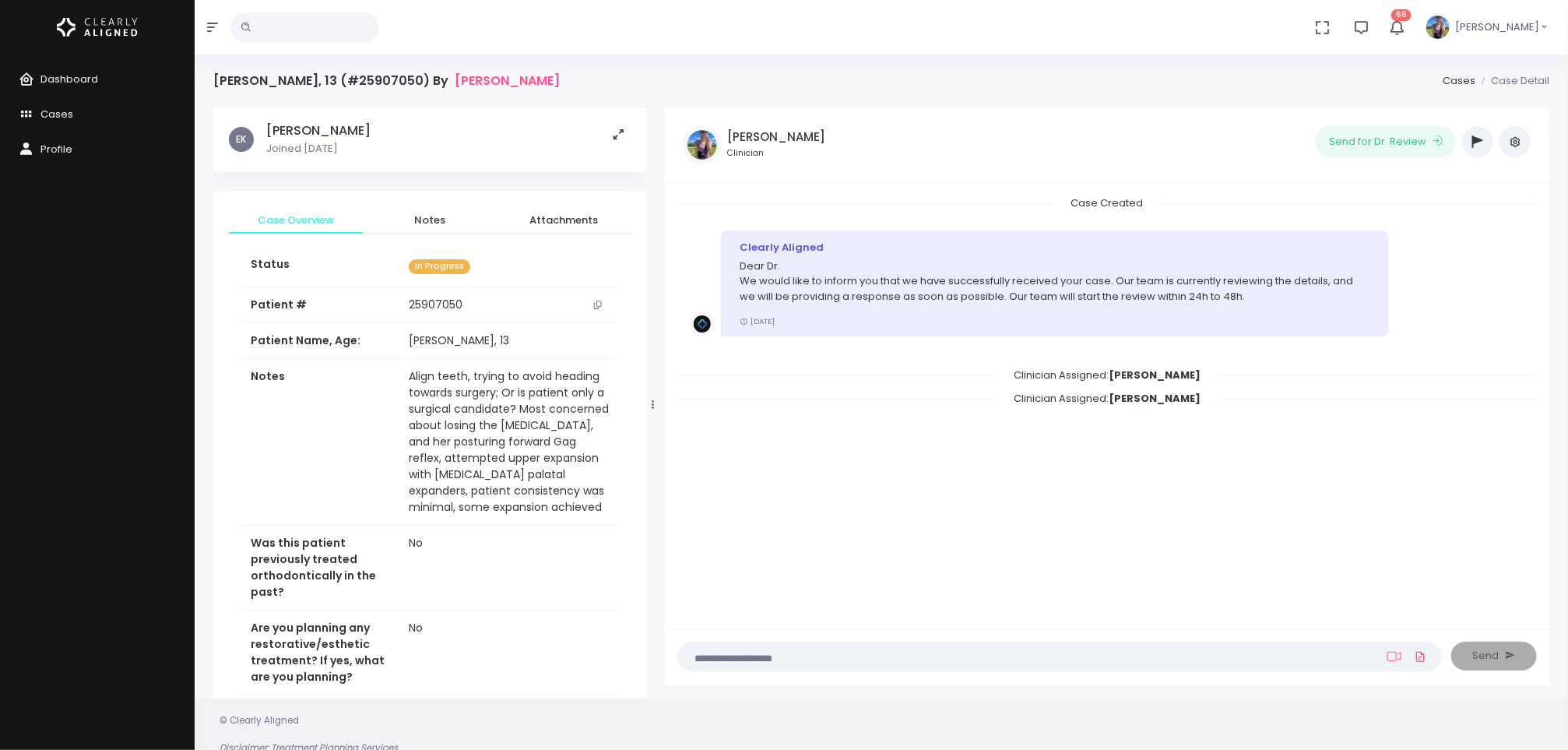
click at [55, 80] on span "Dashboard" at bounding box center [70, 78] width 58 height 15
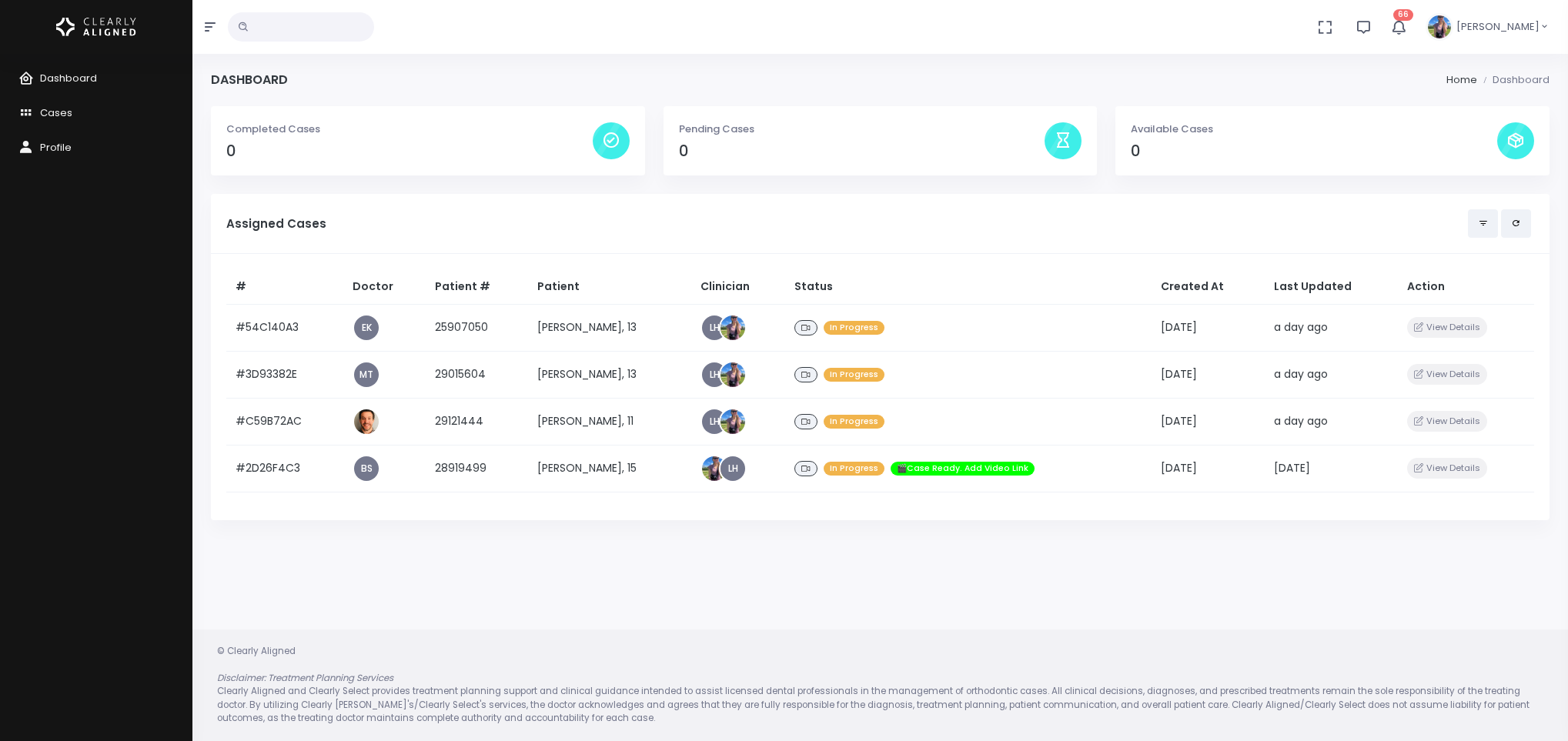
click at [597, 430] on td "[PERSON_NAME], 11" at bounding box center [610, 421] width 163 height 47
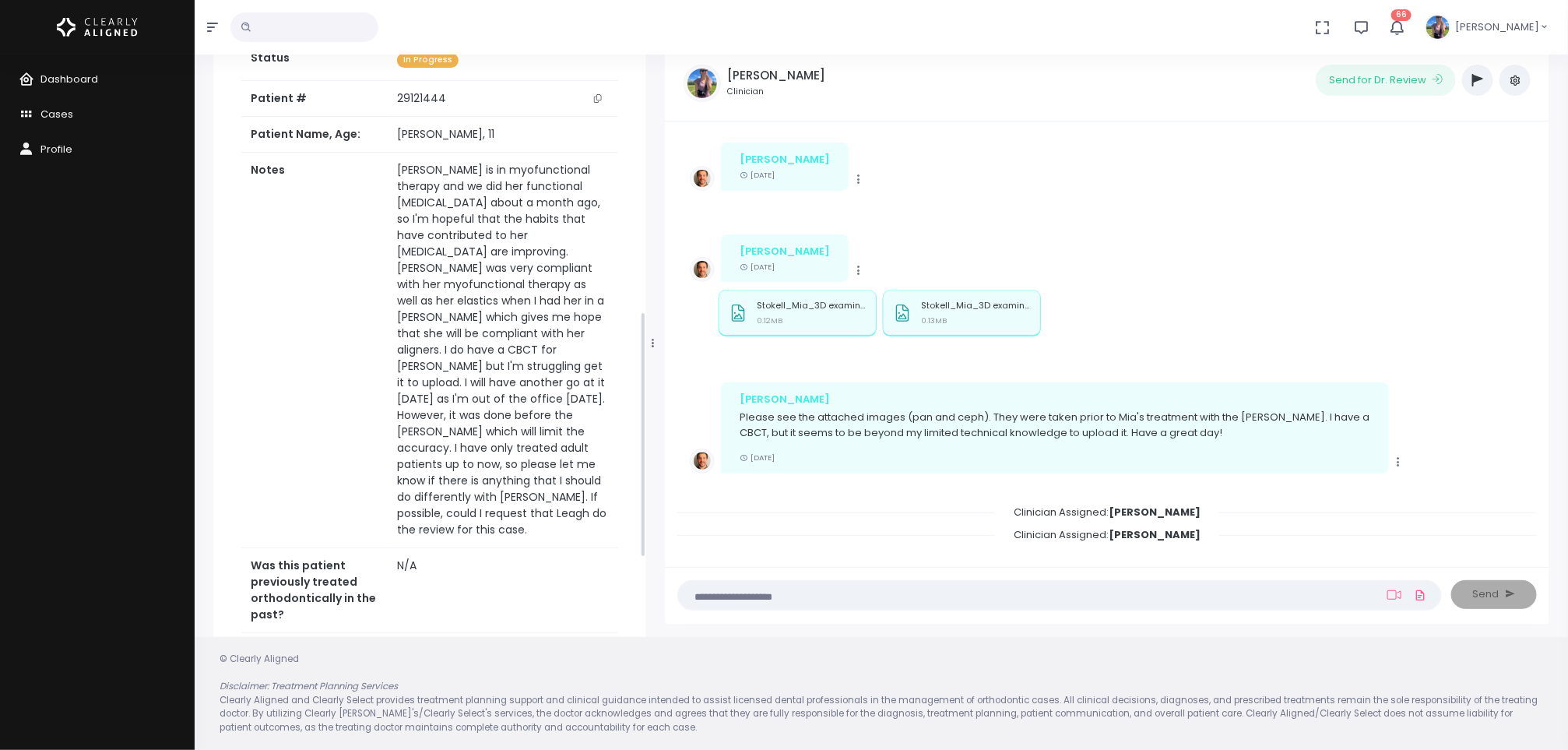
scroll to position [842, 0]
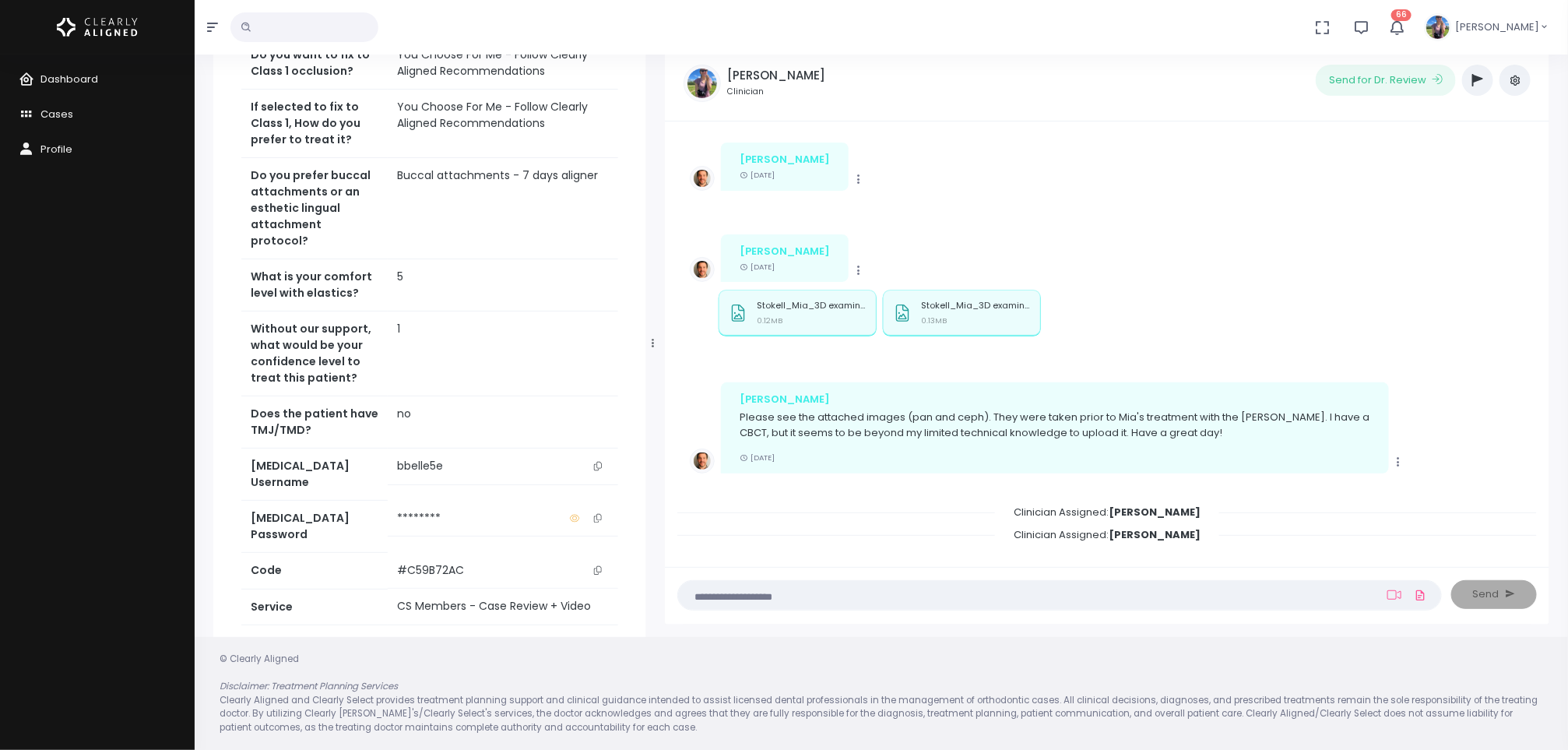
click at [592, 458] on button "scrollable content" at bounding box center [598, 466] width 22 height 16
click at [596, 458] on button "scrollable content" at bounding box center [598, 466] width 22 height 16
click at [827, 310] on div "Stokell_Mia_3D examination(1)_3rd party Volume_20250205_152505_Ceph (a.p.).jpg …" at bounding box center [811, 316] width 109 height 30
click at [947, 302] on p "Stokell_Mia_3D examination(1)_3rd party Volume_20250205_152505_Panorama.jpg" at bounding box center [976, 306] width 109 height 10
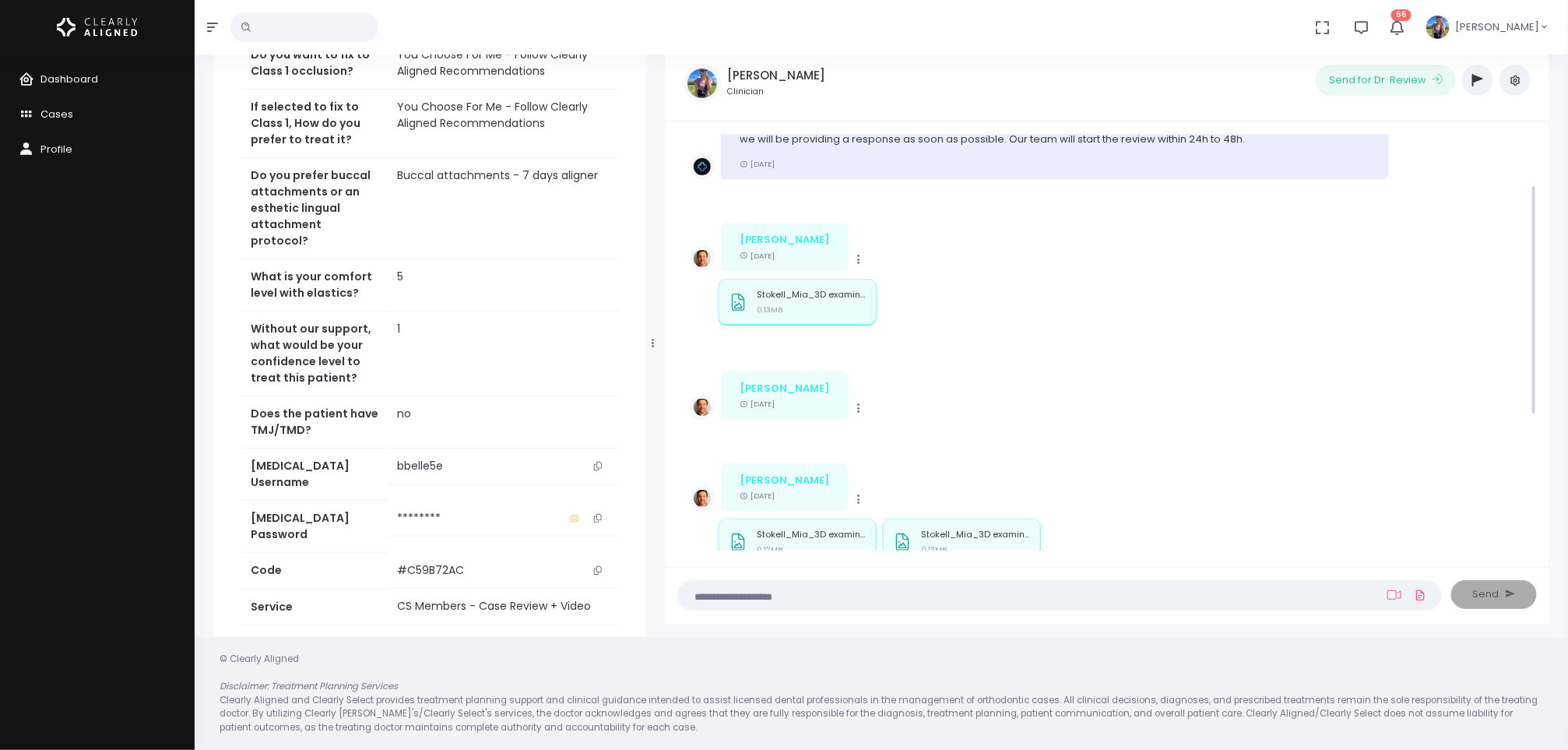
scroll to position [0, 0]
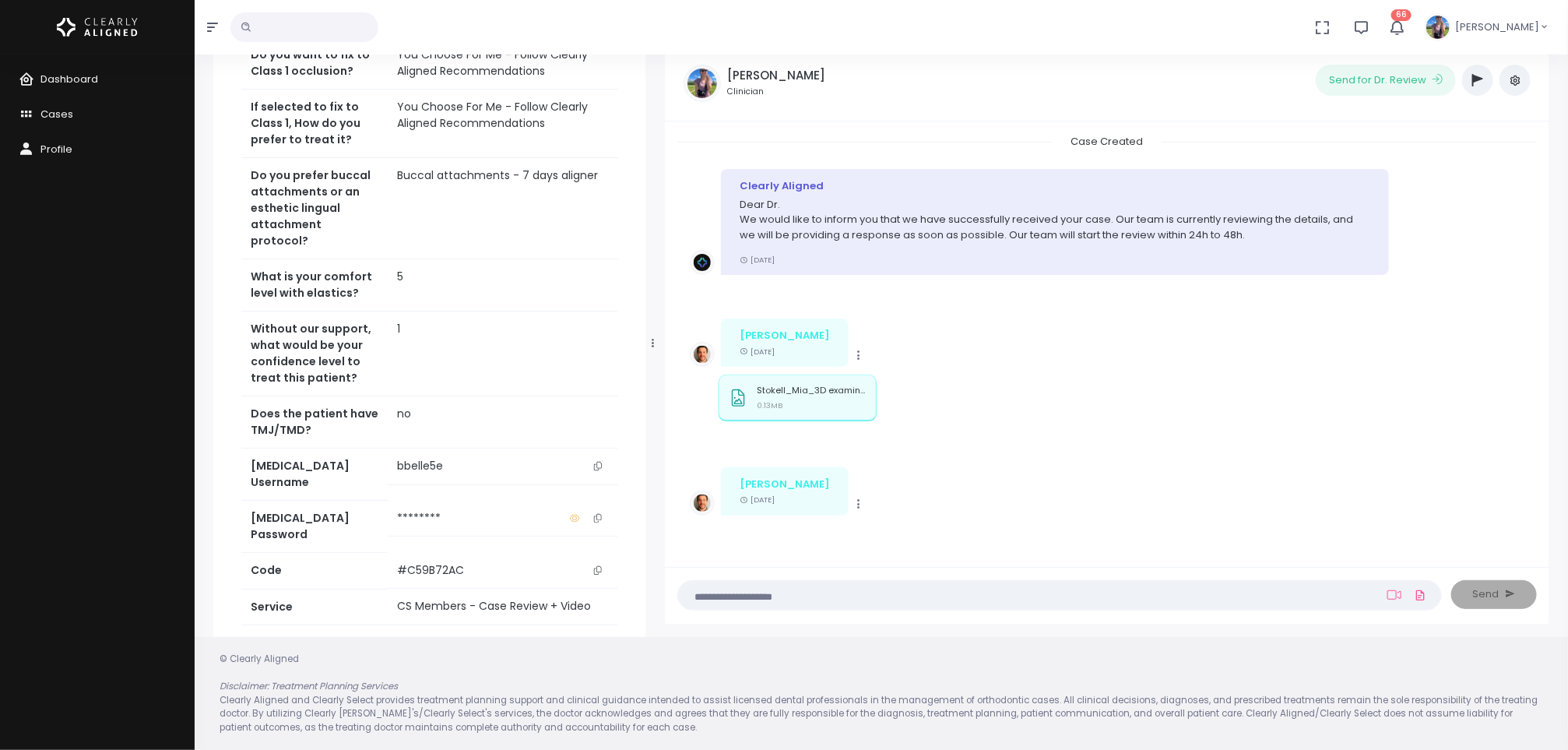
click at [781, 391] on p "Stokell_Mia_3D examination(1)_3rd party Volume_20250205_152505_Ceph lateral (fr…" at bounding box center [811, 390] width 109 height 10
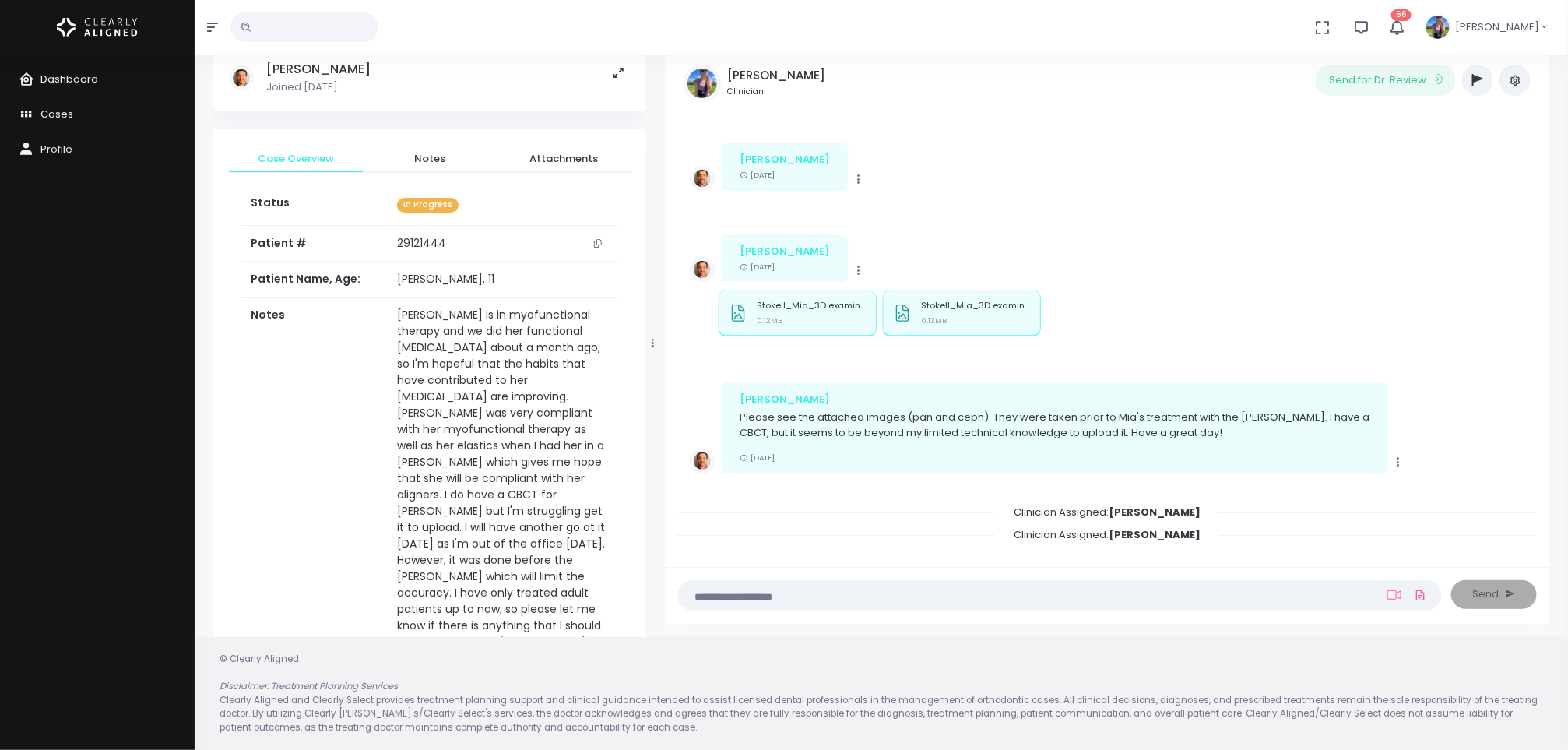
click at [94, 72] on span "Dashboard" at bounding box center [70, 78] width 58 height 15
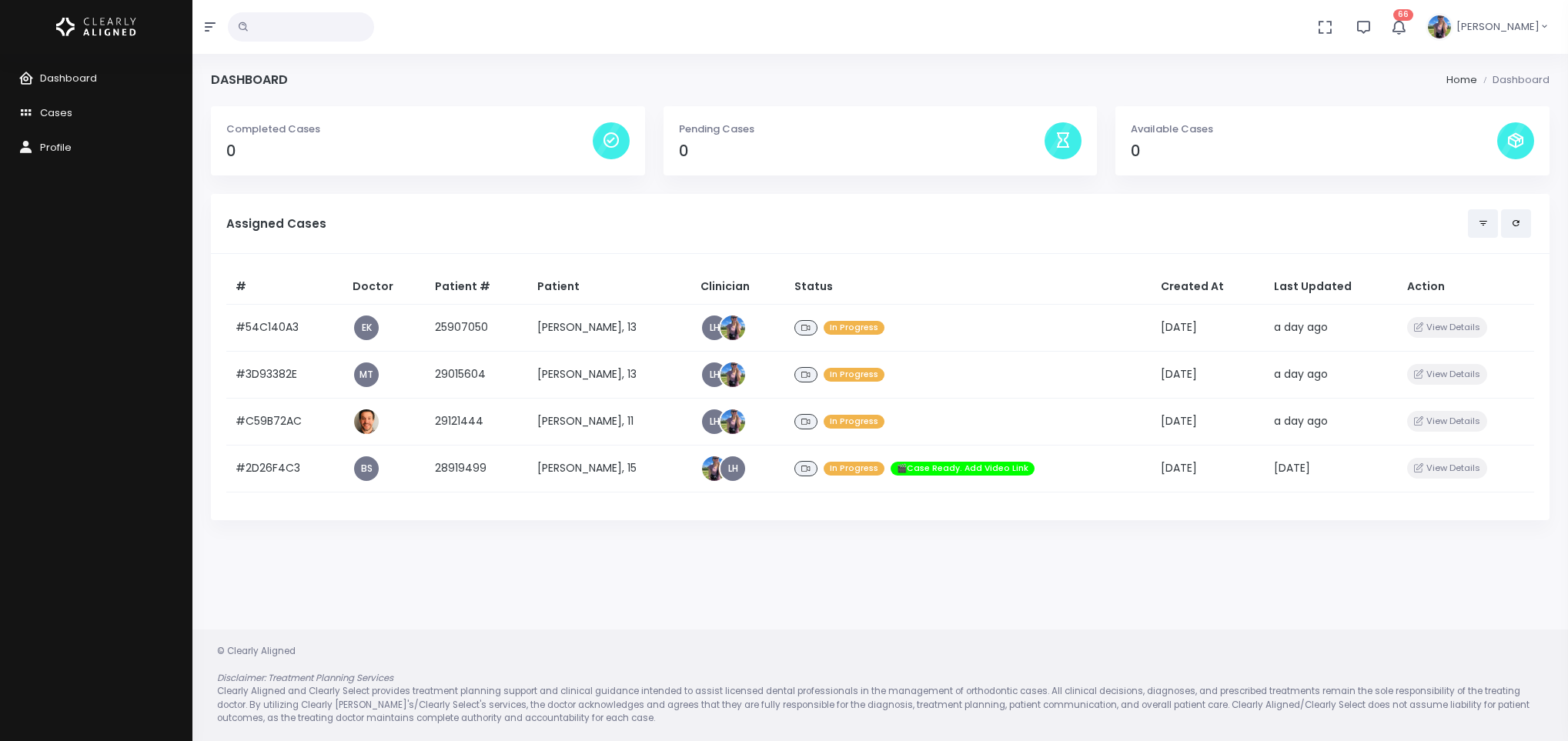
click at [593, 353] on td "[PERSON_NAME], 13" at bounding box center [610, 374] width 163 height 47
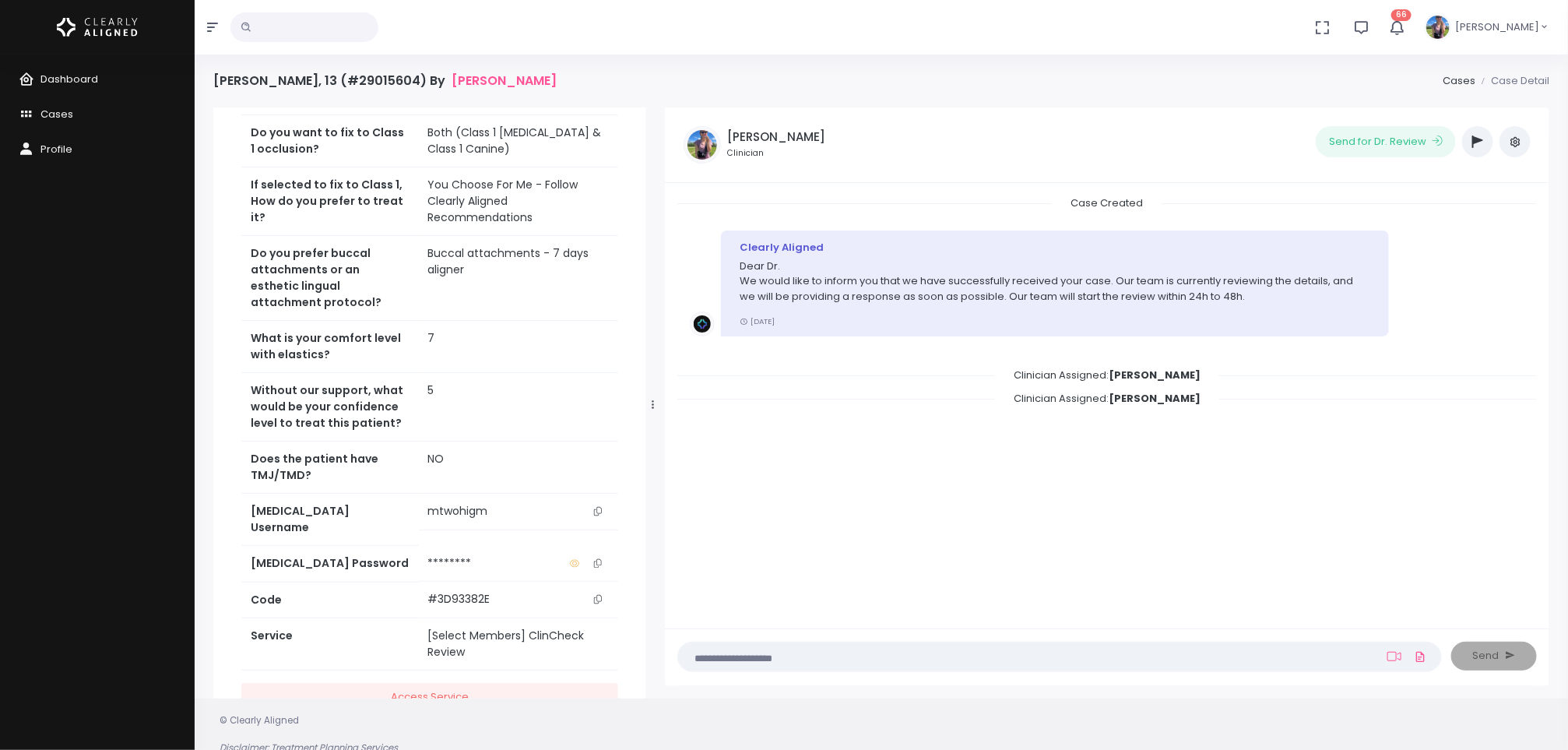
scroll to position [547, 0]
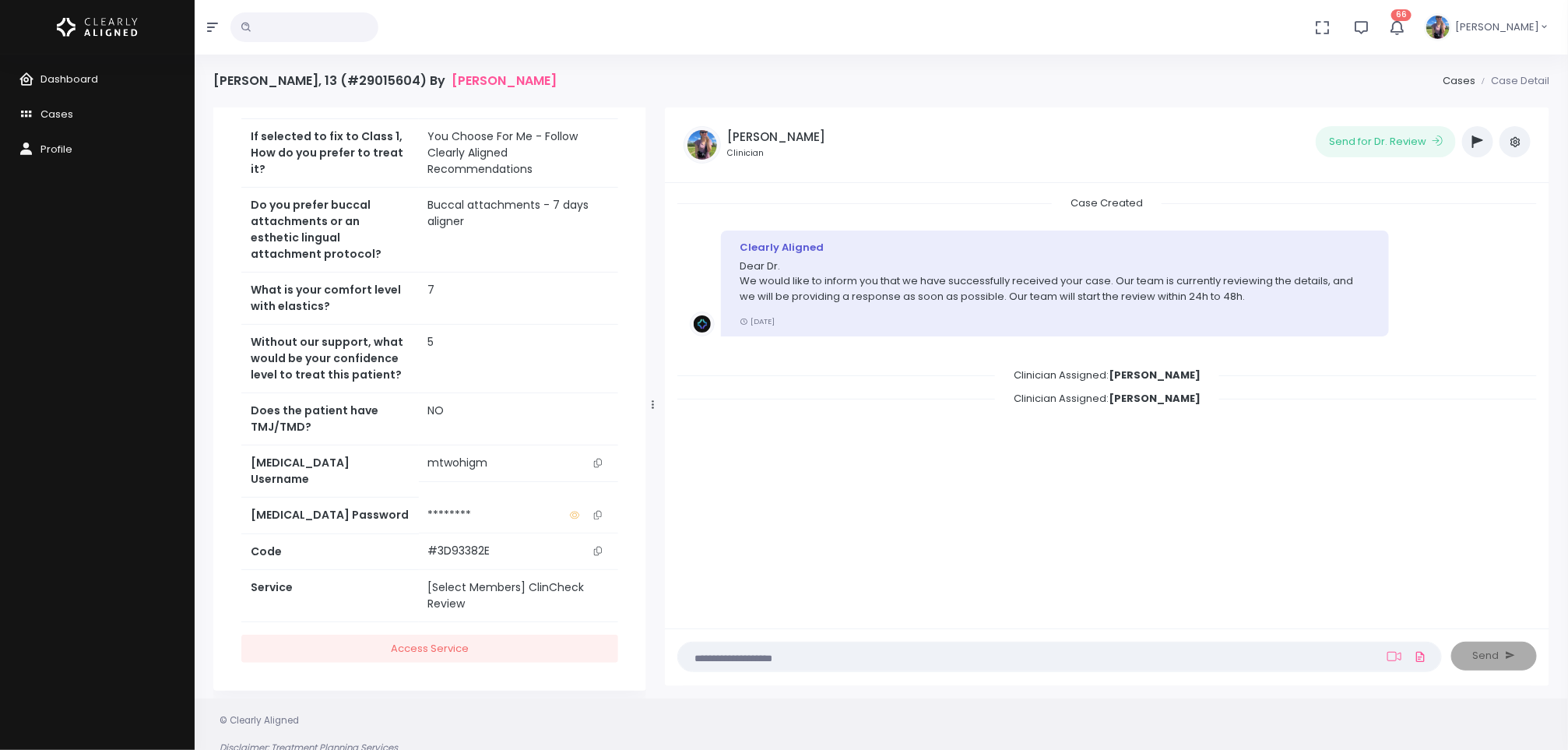
click at [598, 466] on icon "scrollable content" at bounding box center [598, 462] width 8 height 9
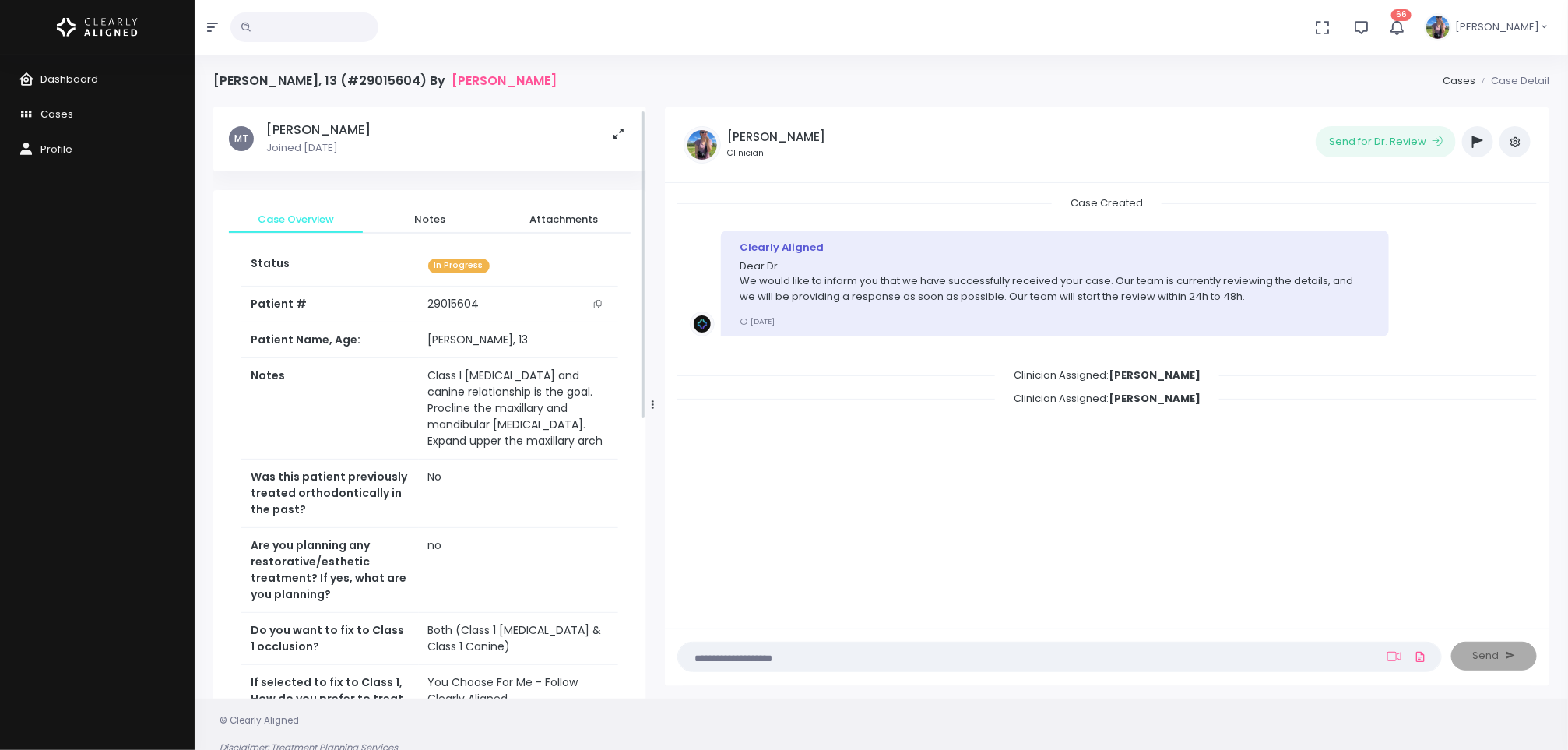
scroll to position [0, 0]
click at [60, 78] on span "Dashboard" at bounding box center [70, 78] width 58 height 15
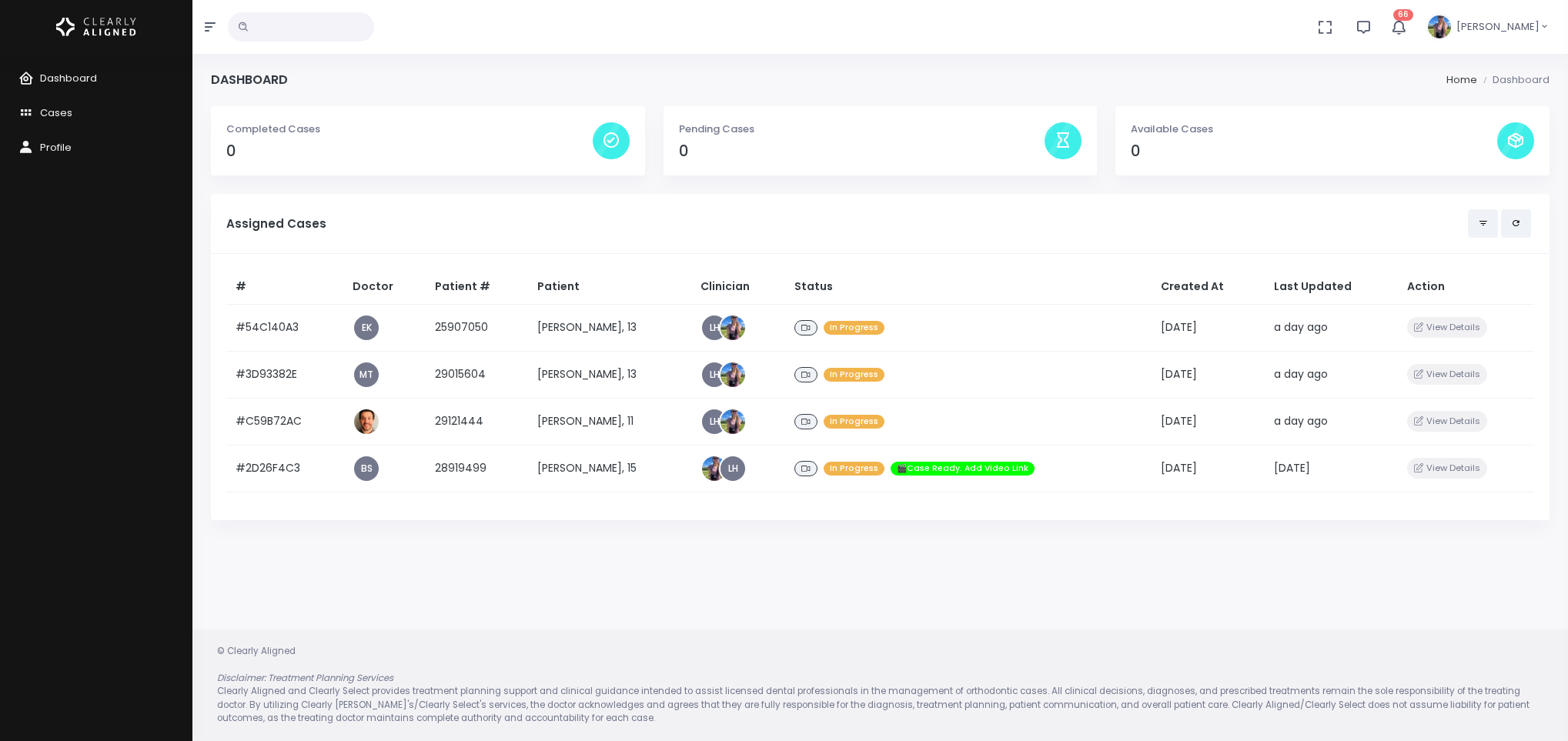
click at [564, 339] on td "[PERSON_NAME], 13" at bounding box center [610, 328] width 163 height 47
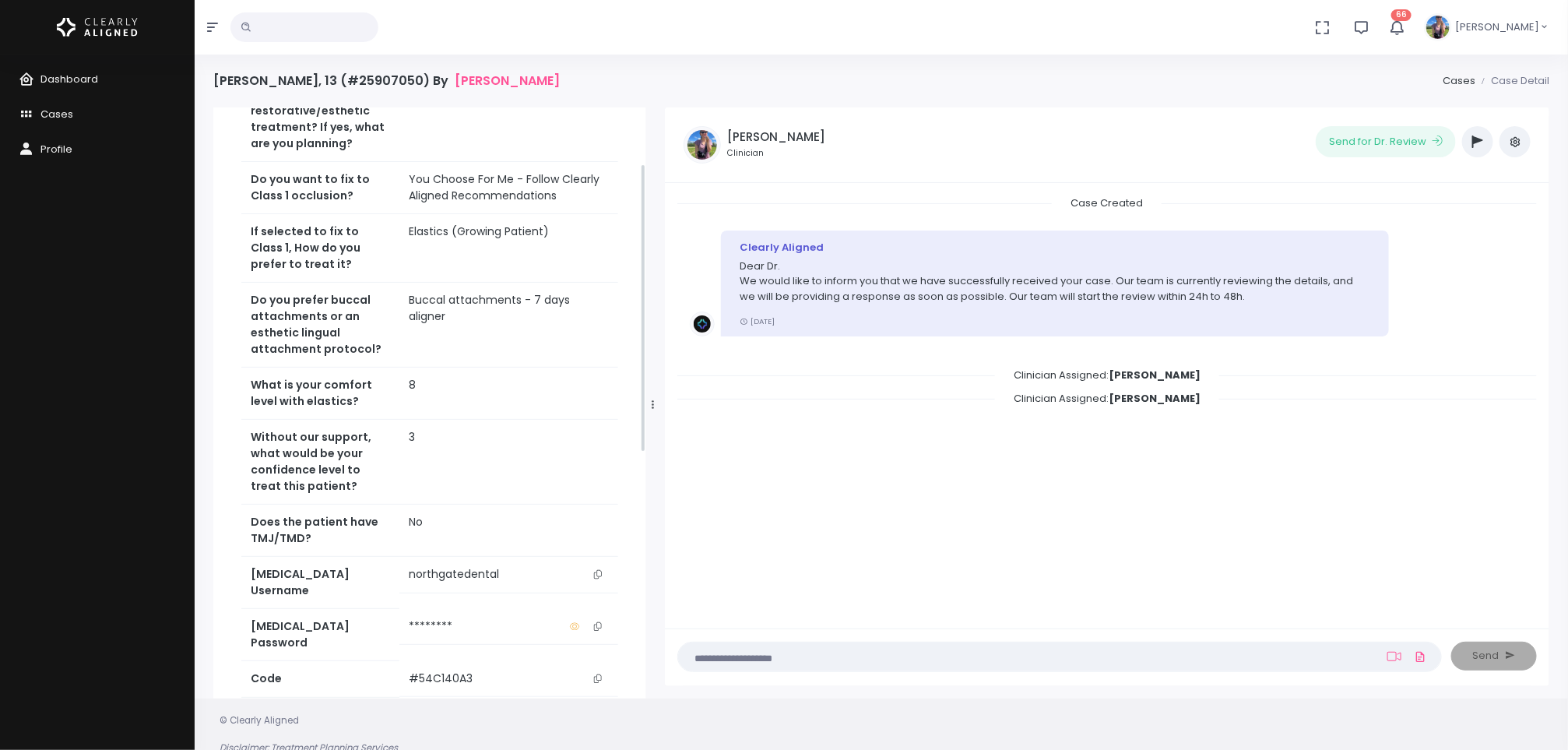
scroll to position [629, 0]
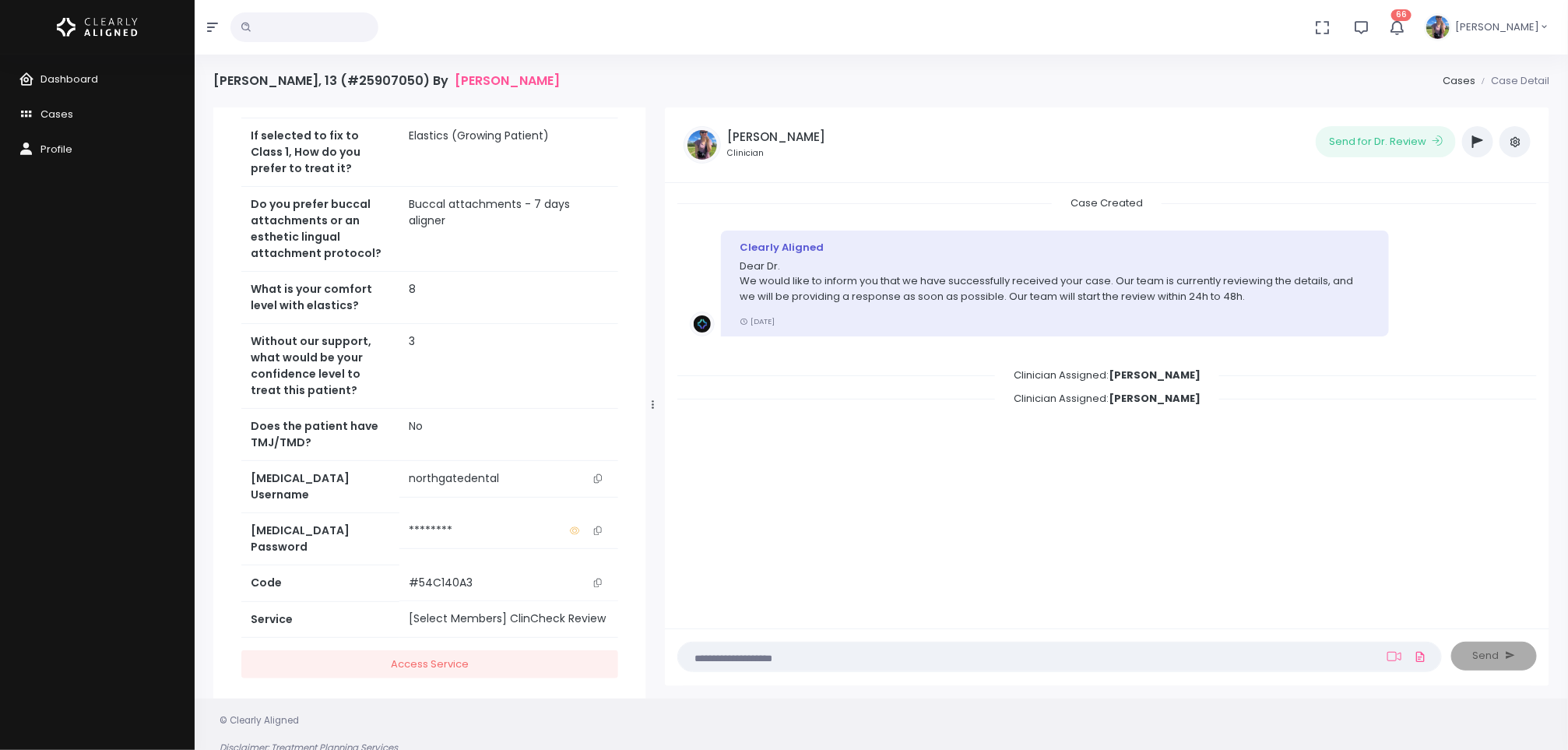
click at [599, 483] on icon "scrollable content" at bounding box center [598, 478] width 8 height 9
click at [600, 483] on icon "scrollable content" at bounding box center [598, 478] width 8 height 9
click at [1465, 150] on button "button" at bounding box center [1478, 142] width 31 height 31
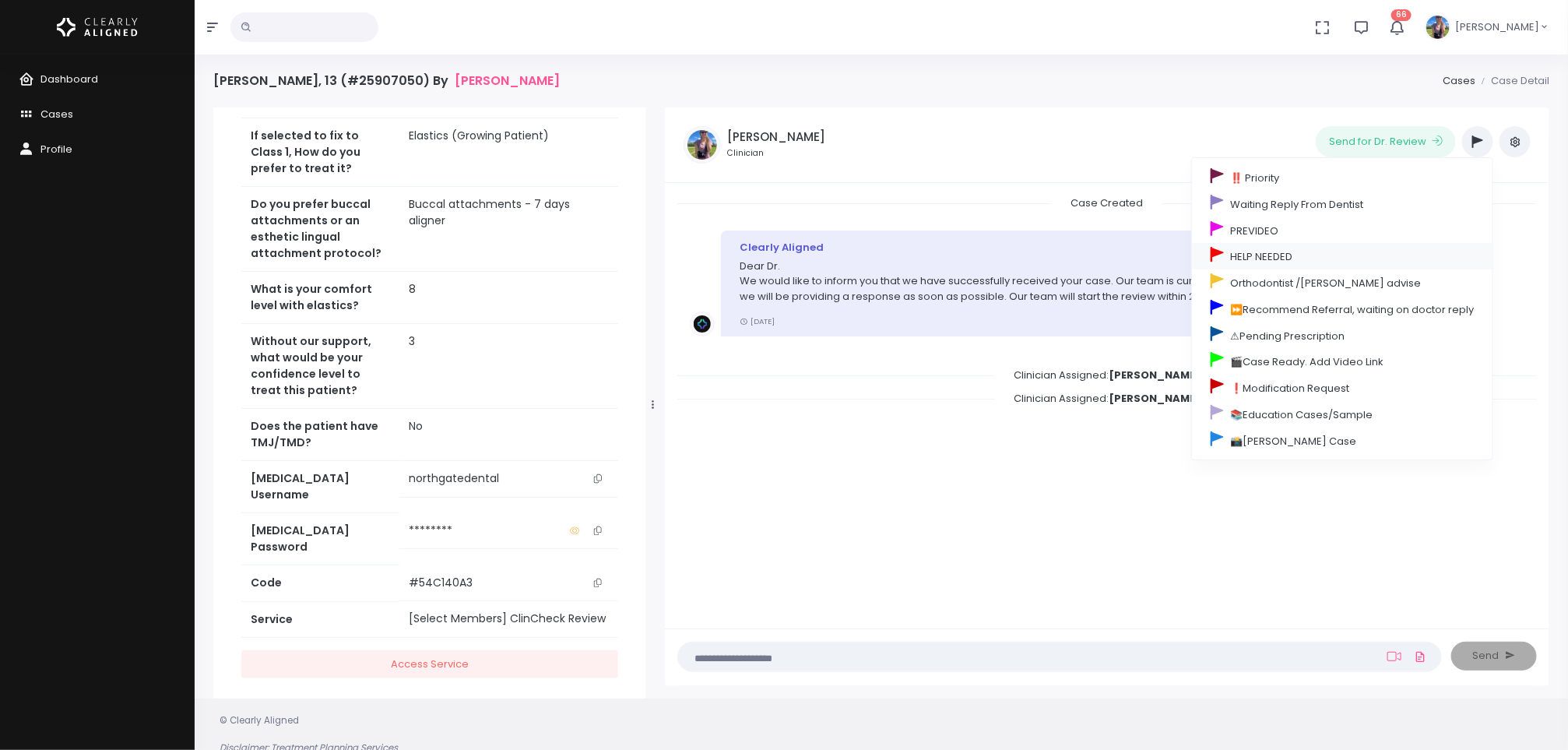
click at [1341, 253] on link "HELP NEEDED" at bounding box center [1342, 256] width 301 height 27
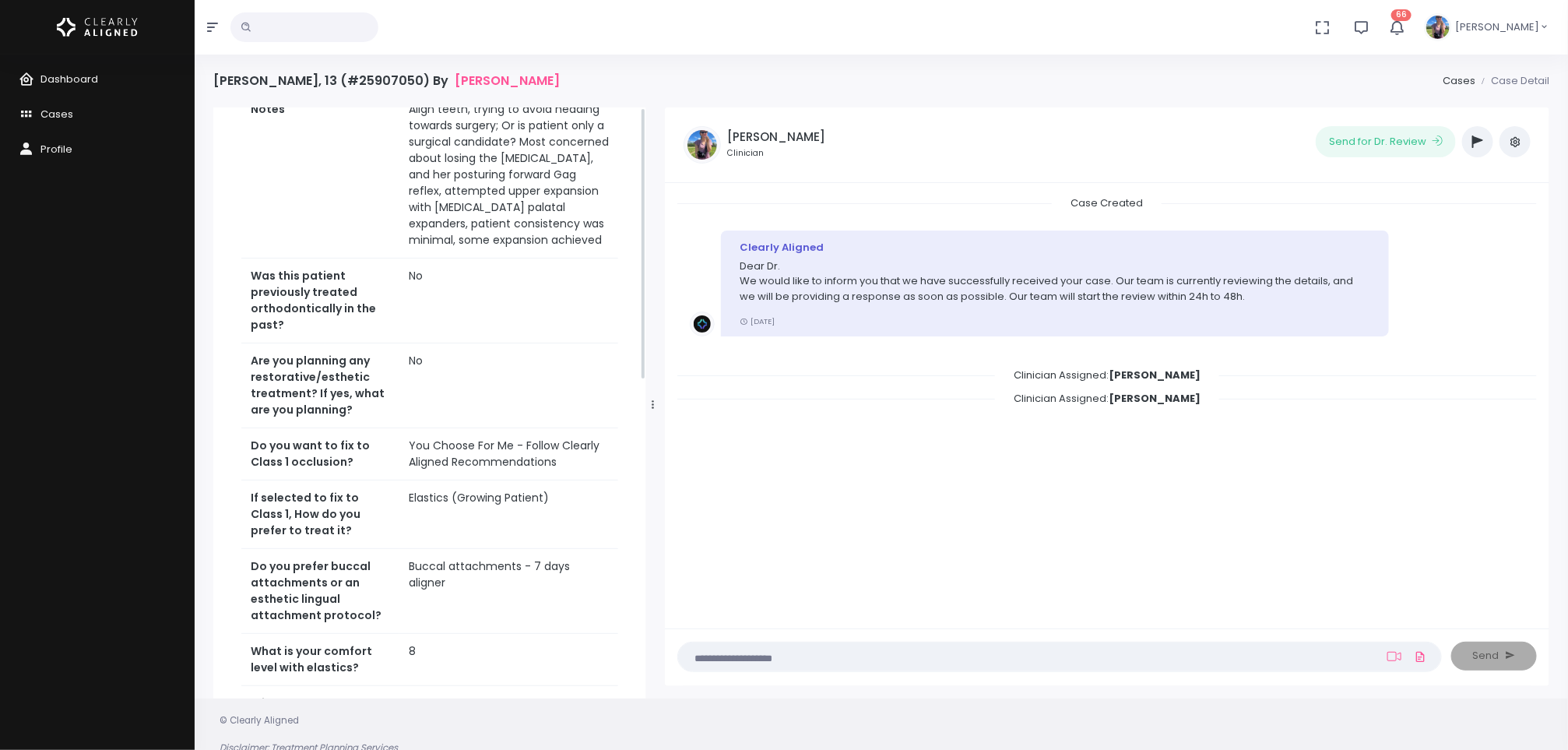
scroll to position [0, 0]
